Goal: Information Seeking & Learning: Learn about a topic

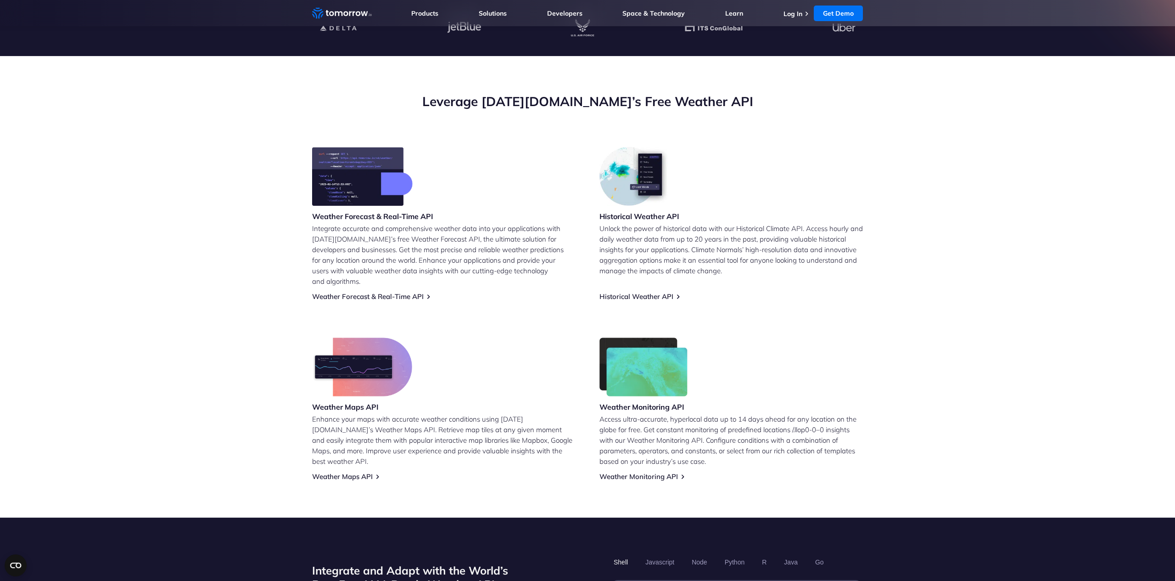
scroll to position [287, 0]
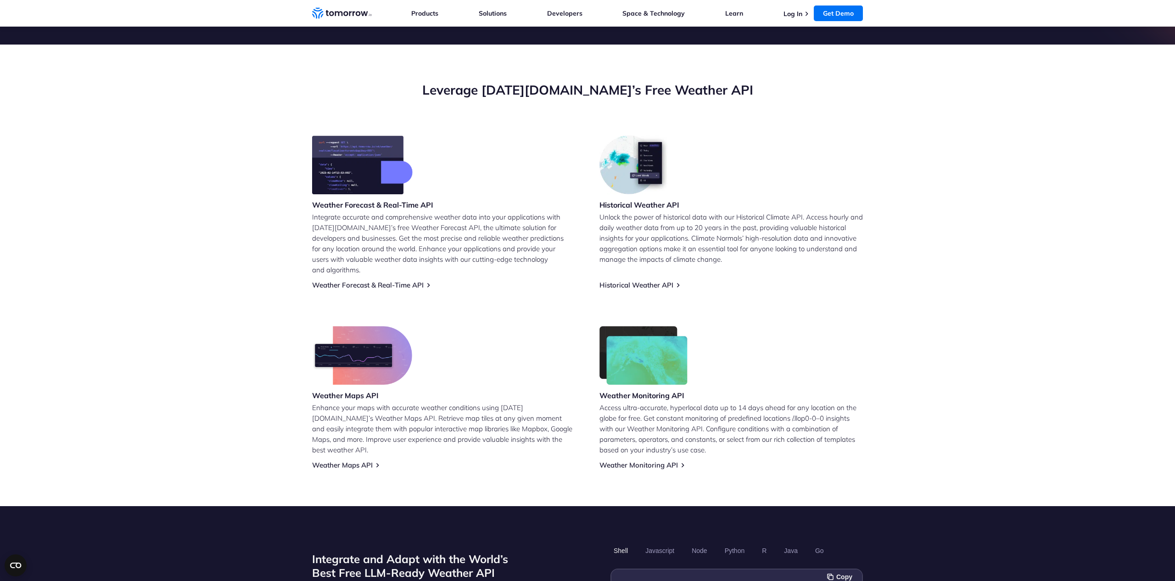
click at [334, 279] on div "Weather Forecast & Real-Time API Integrate accurate and comprehensive weather d…" at bounding box center [587, 302] width 551 height 334
click at [337, 281] on link "Weather Forecast & Real-Time API" at bounding box center [368, 285] width 112 height 9
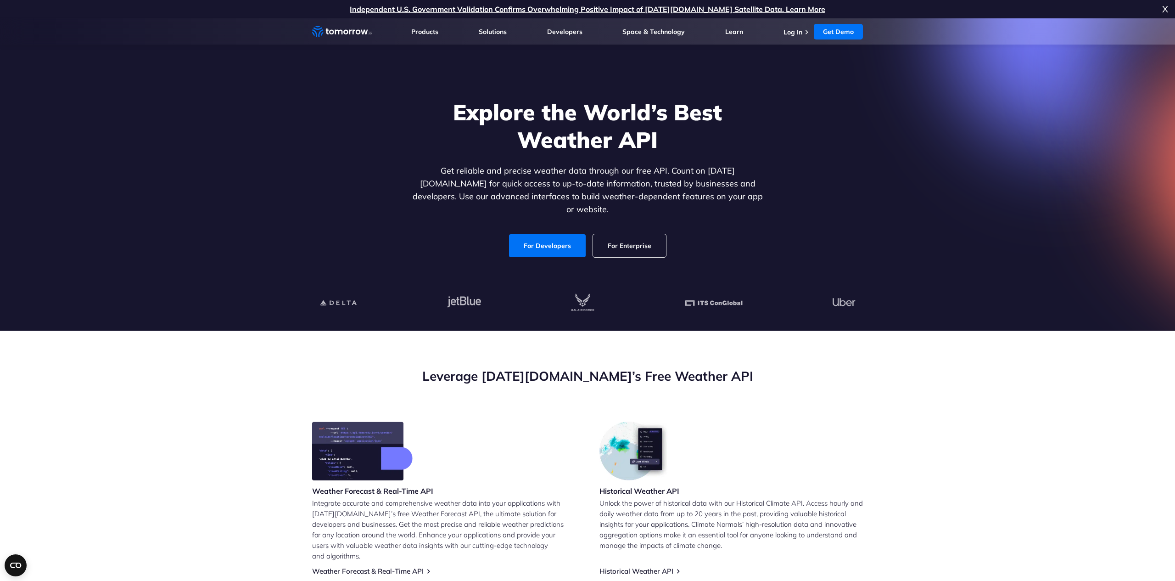
click at [664, 449] on img at bounding box center [636, 451] width 72 height 59
click at [643, 453] on img at bounding box center [636, 451] width 72 height 59
click at [649, 565] on div "Weather Forecast & Real-Time API Integrate accurate and comprehensive weather d…" at bounding box center [587, 589] width 551 height 334
click at [649, 567] on link "Historical Weather API" at bounding box center [637, 571] width 74 height 9
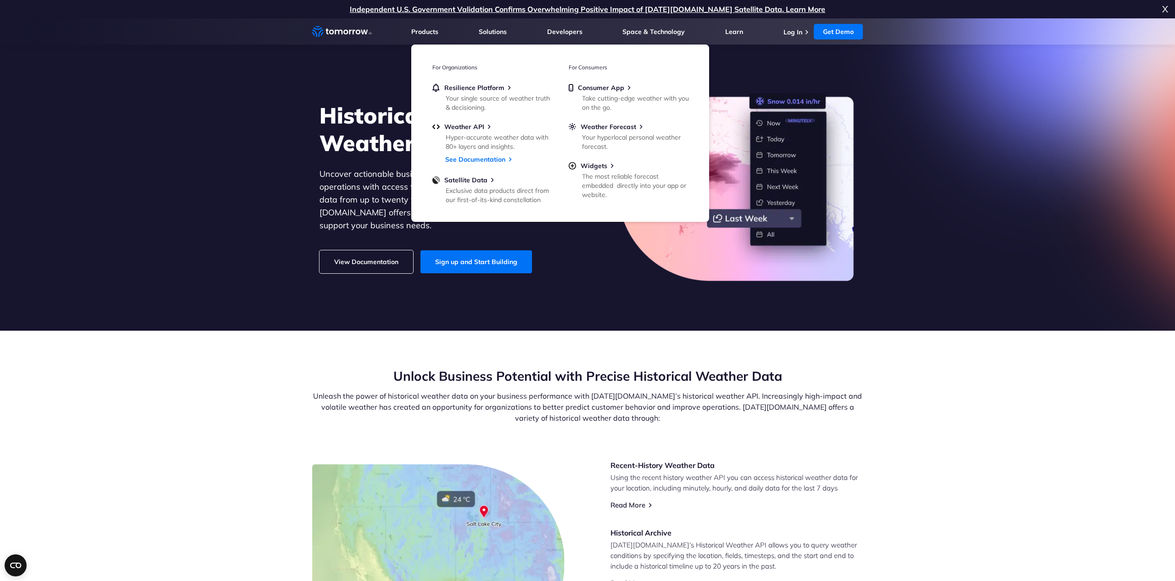
click at [232, 414] on section "Unlock Business Potential with Precise Historical Weather Data Unleash the powe…" at bounding box center [587, 516] width 1175 height 371
